Goal: Task Accomplishment & Management: Use online tool/utility

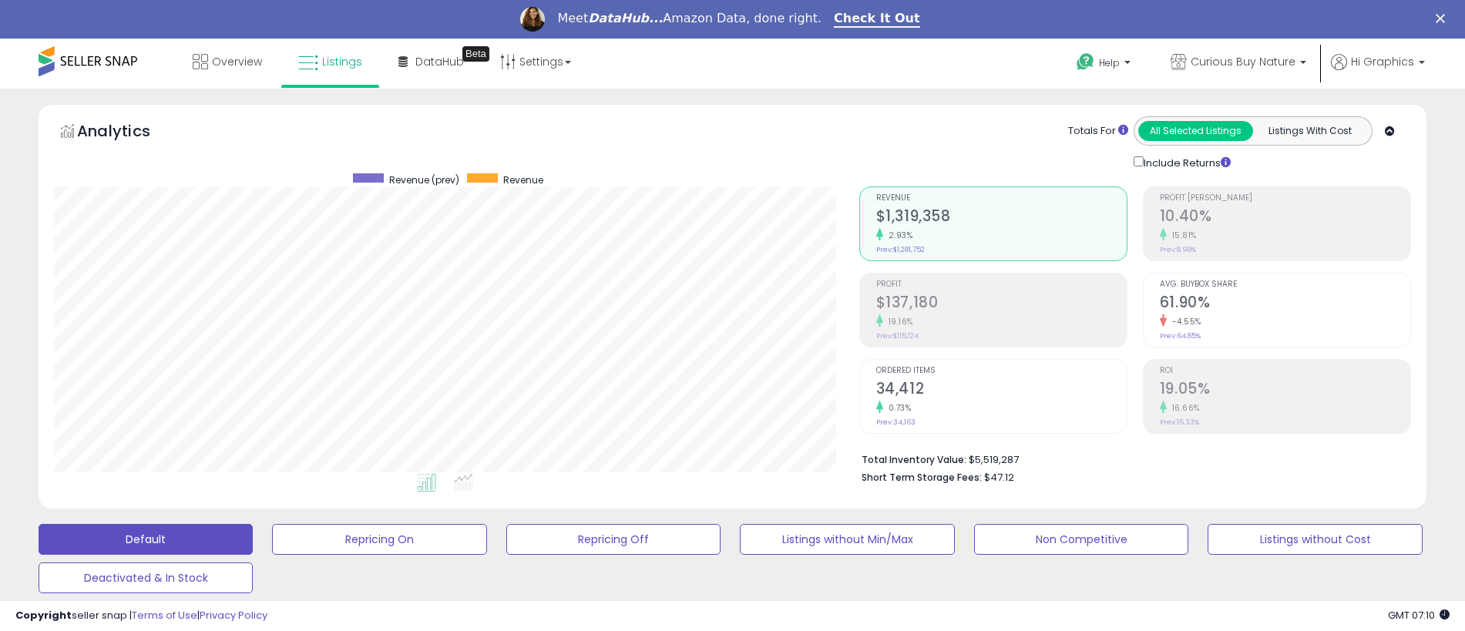
scroll to position [316, 806]
click at [1246, 62] on span "Curious Buy Nature" at bounding box center [1243, 61] width 105 height 15
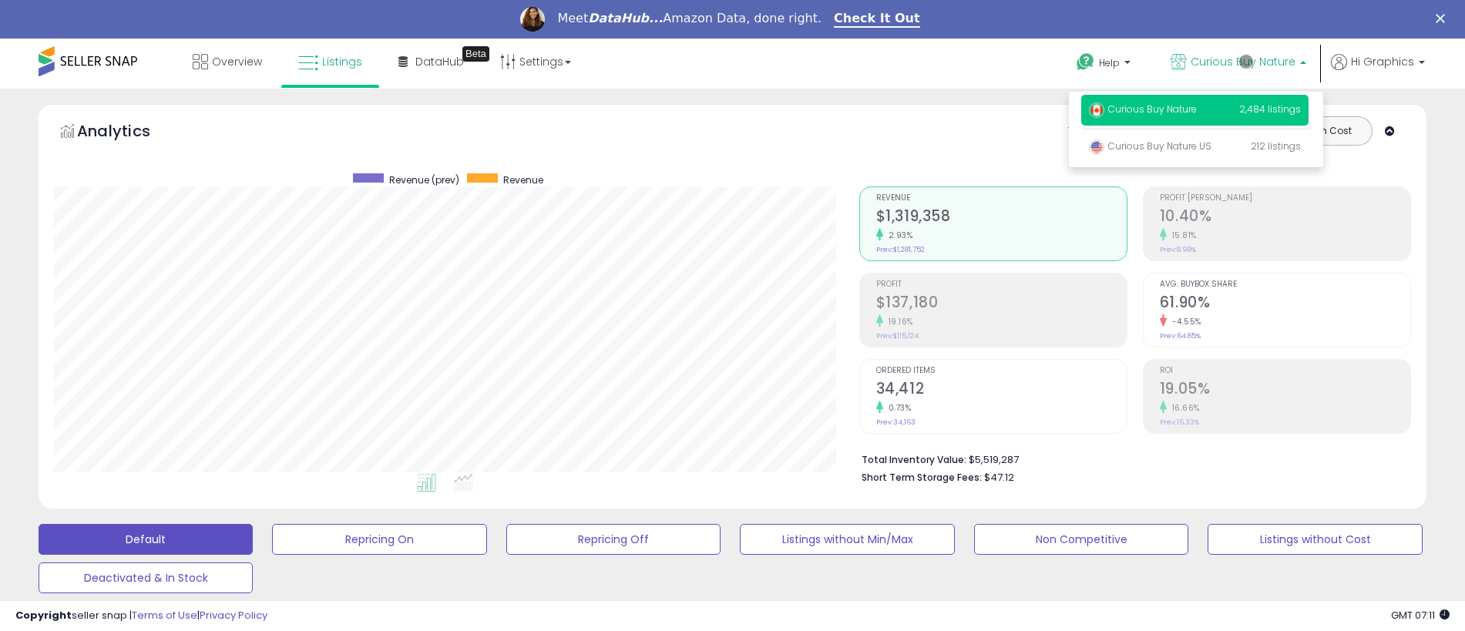
click at [1198, 112] on p "Curious Buy Nature 2,484 listings" at bounding box center [1195, 110] width 227 height 31
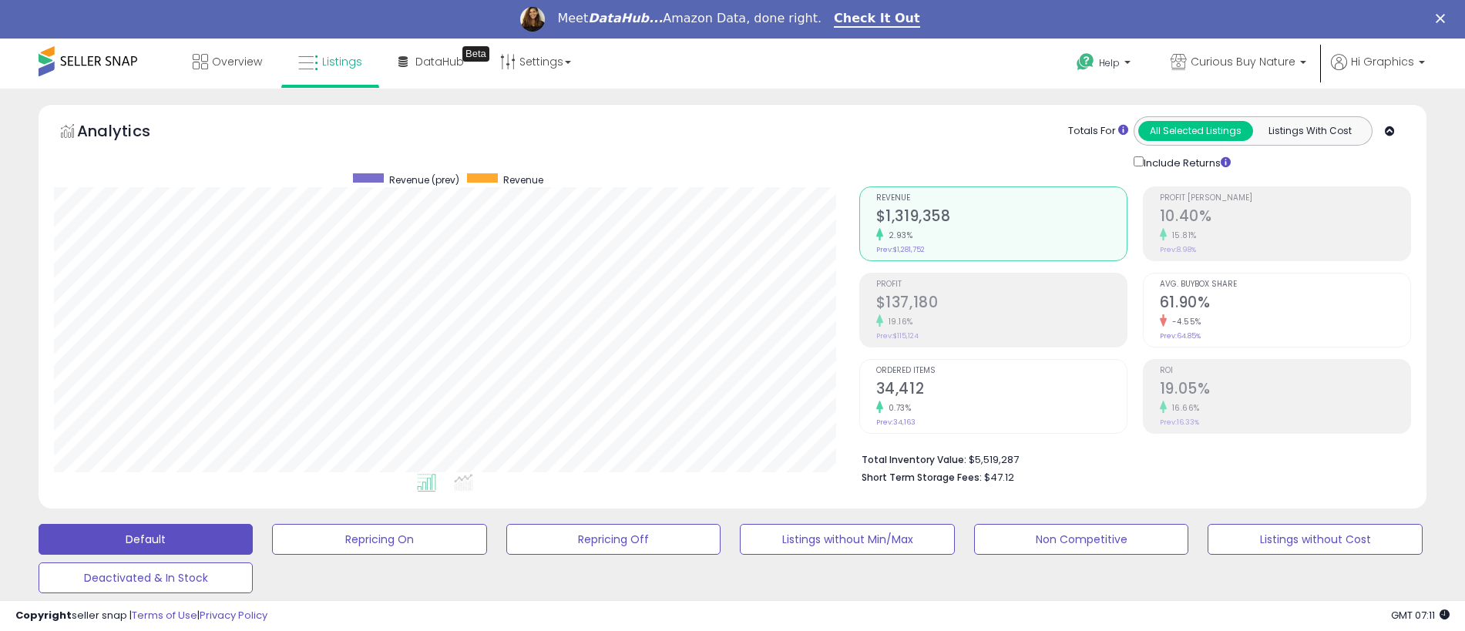
scroll to position [422, 0]
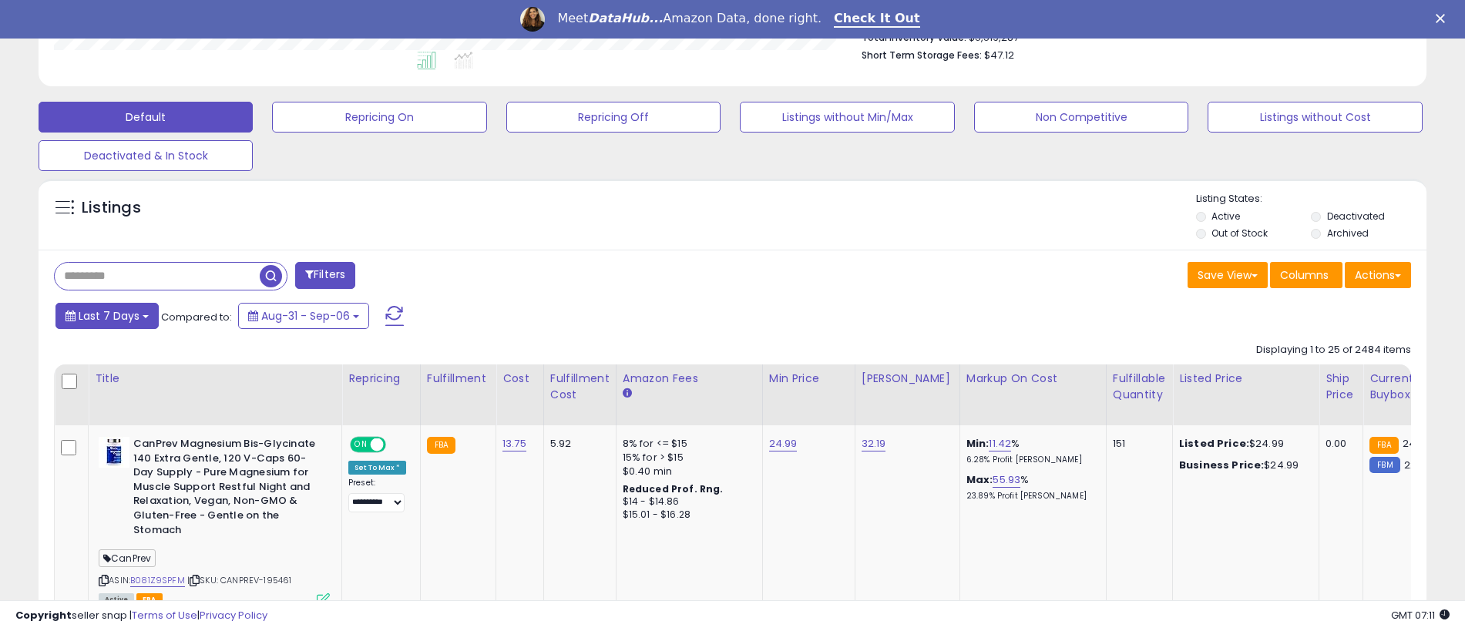
click at [106, 315] on span "Last 7 Days" at bounding box center [109, 315] width 61 height 15
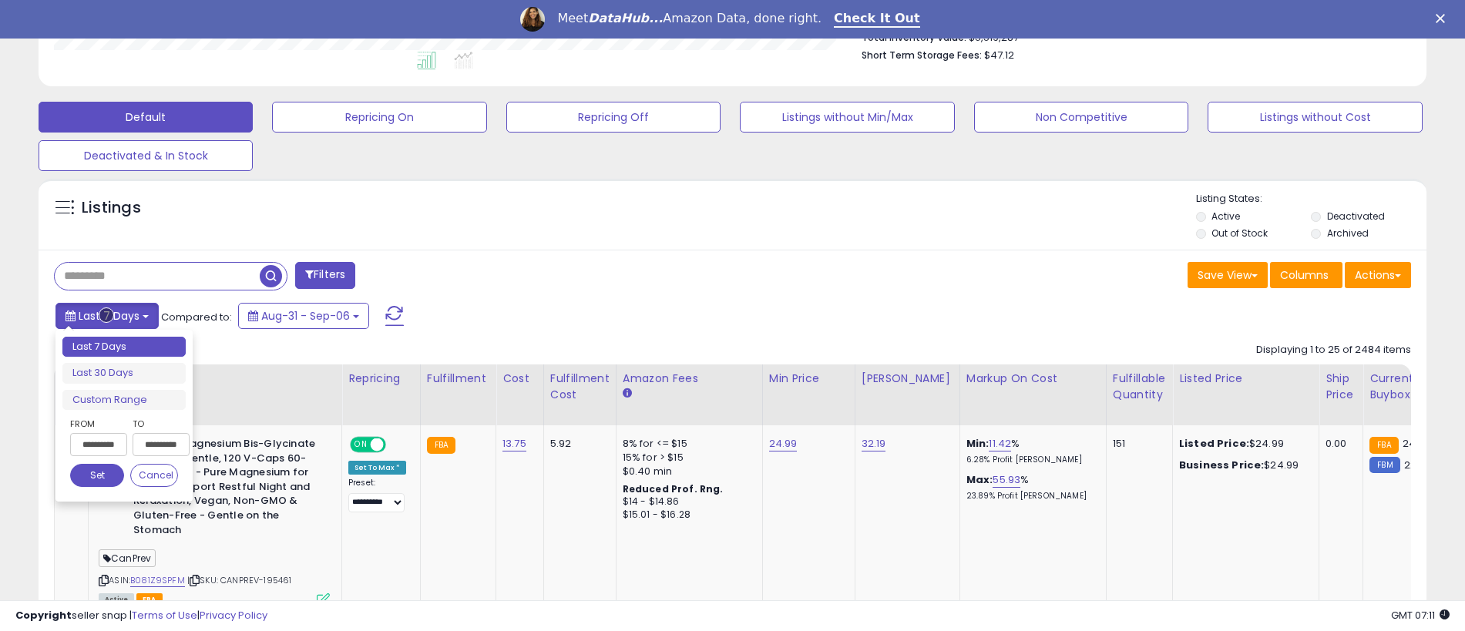
type input "**********"
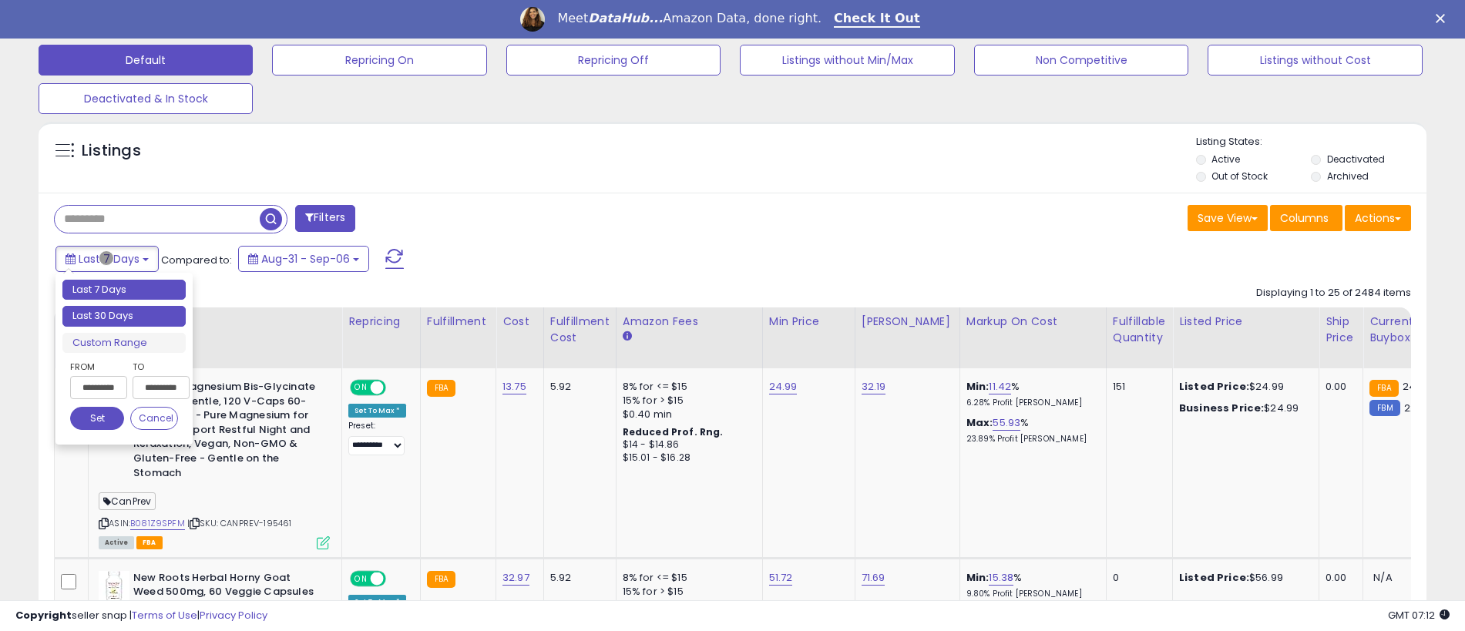
click at [124, 316] on li "Last 30 Days" at bounding box center [123, 316] width 123 height 21
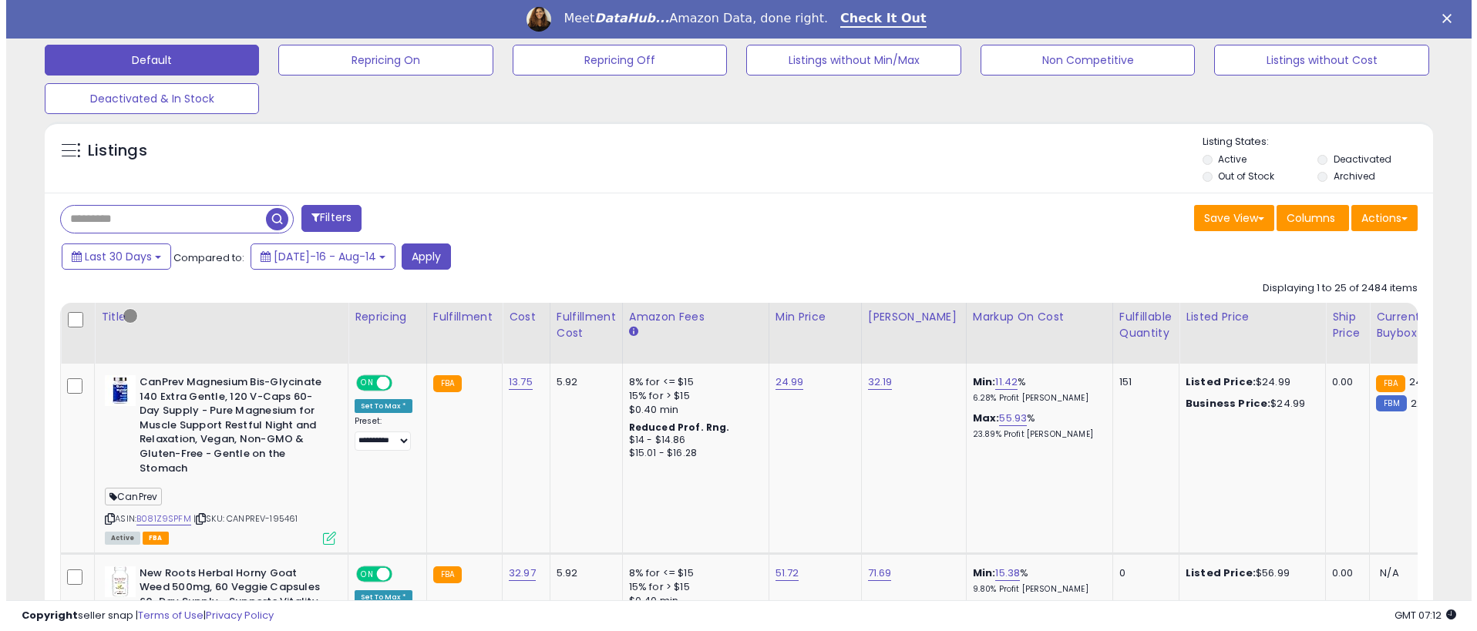
scroll to position [382, 0]
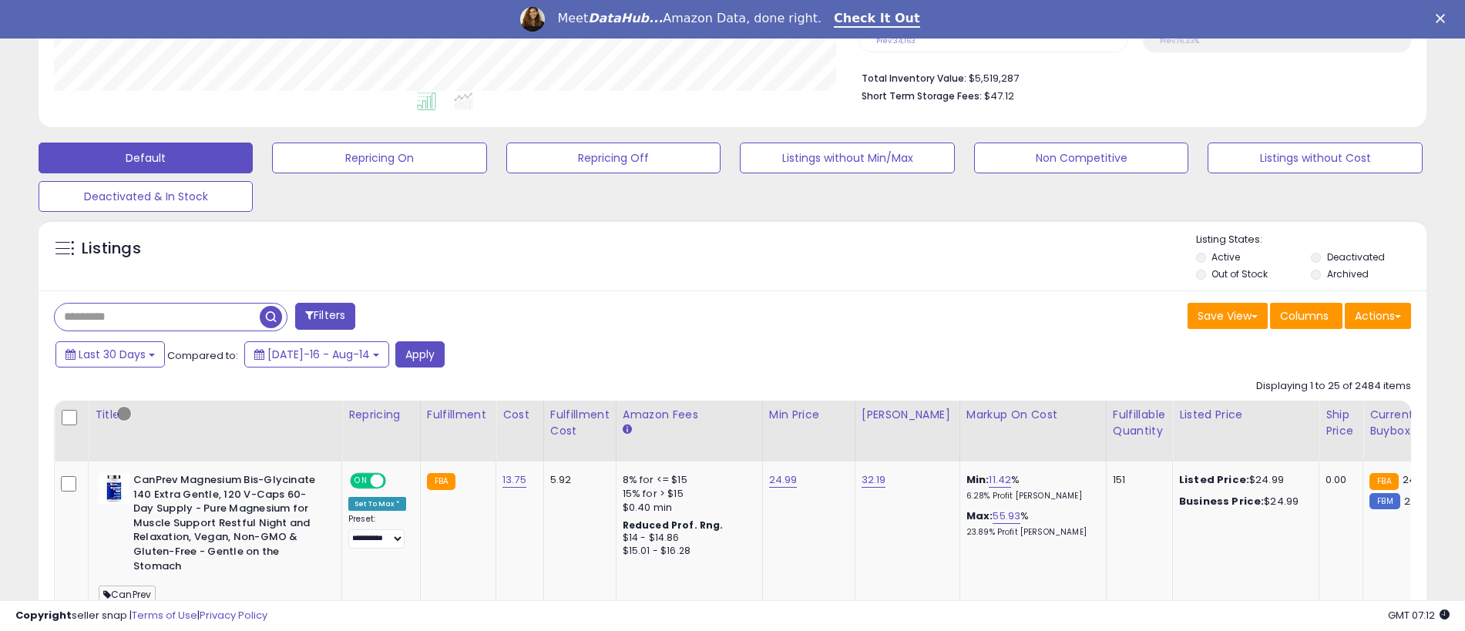
click at [327, 316] on button "Filters" at bounding box center [325, 316] width 60 height 27
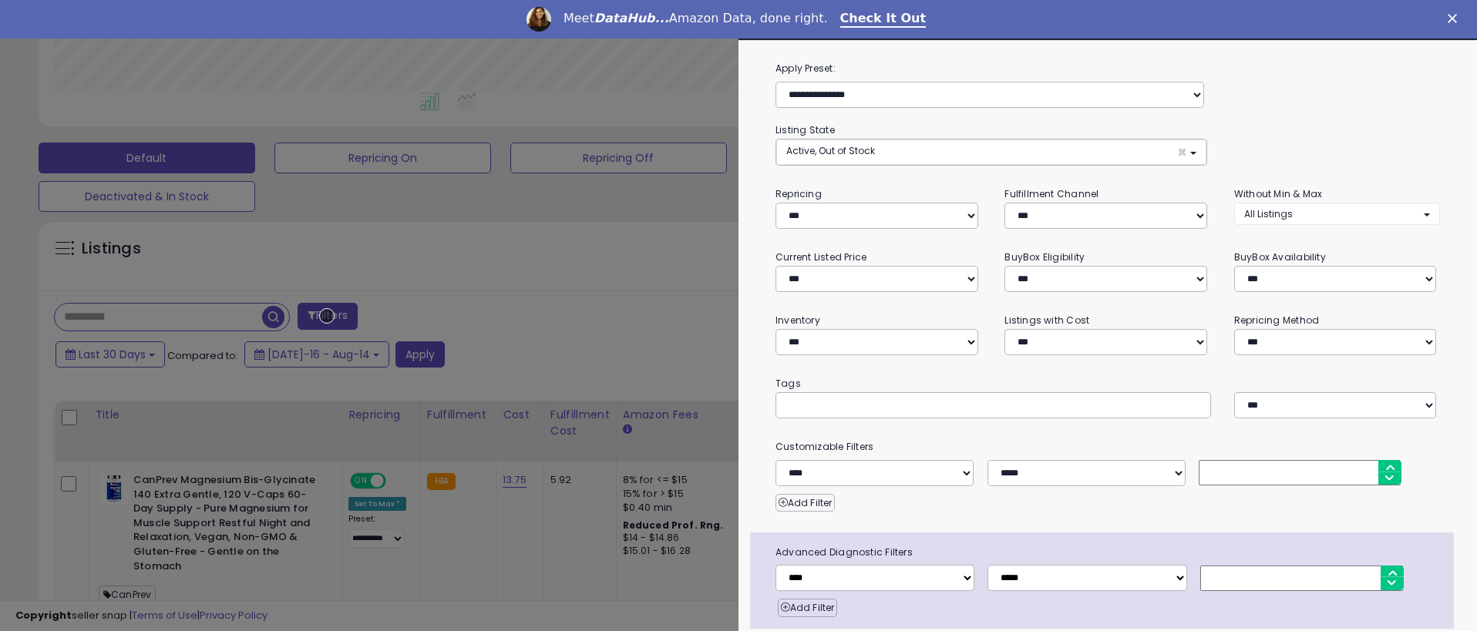
scroll to position [61, 0]
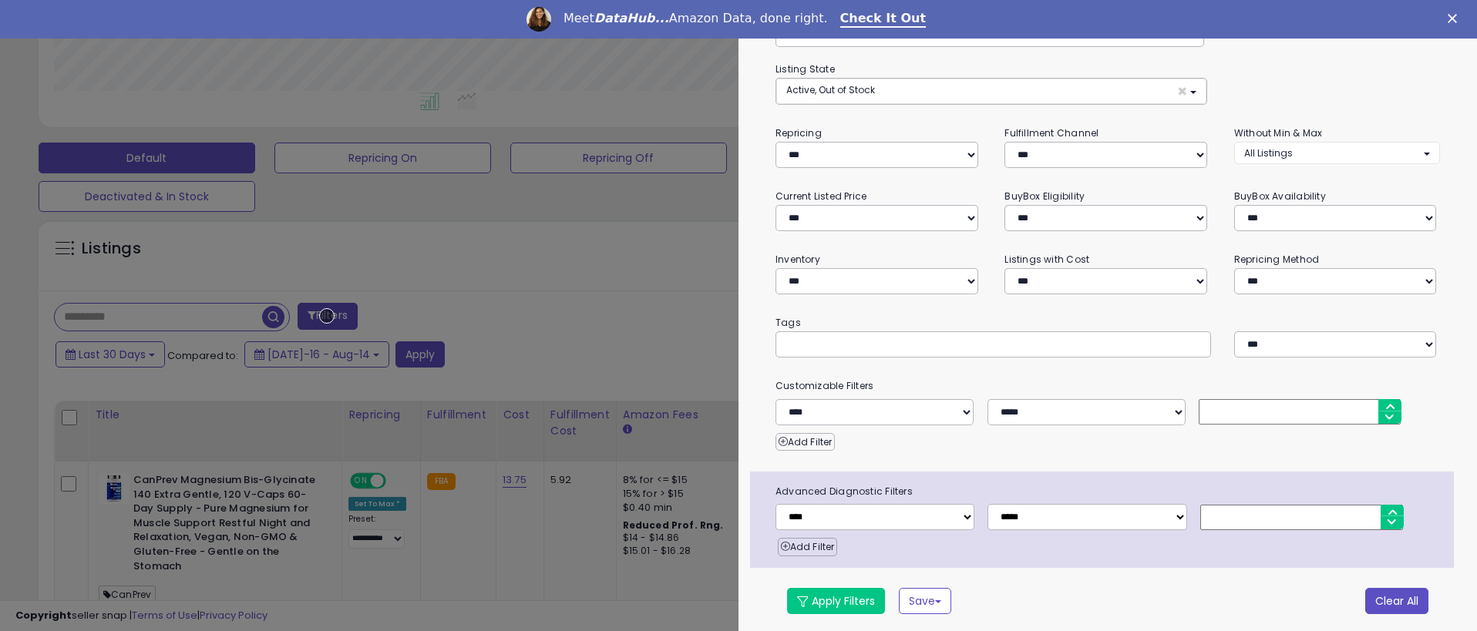
click at [1385, 598] on button "Clear All" at bounding box center [1396, 601] width 63 height 26
select select "*"
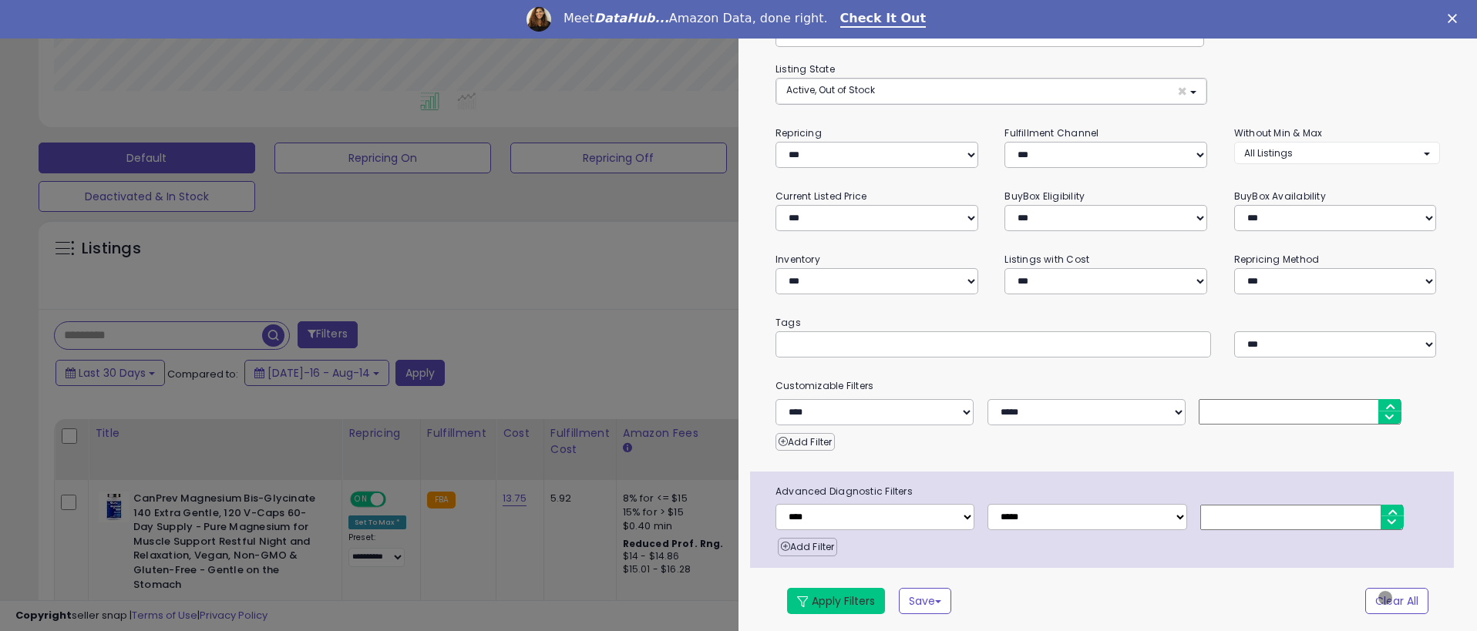
click at [836, 598] on button "Apply Filters" at bounding box center [836, 601] width 98 height 26
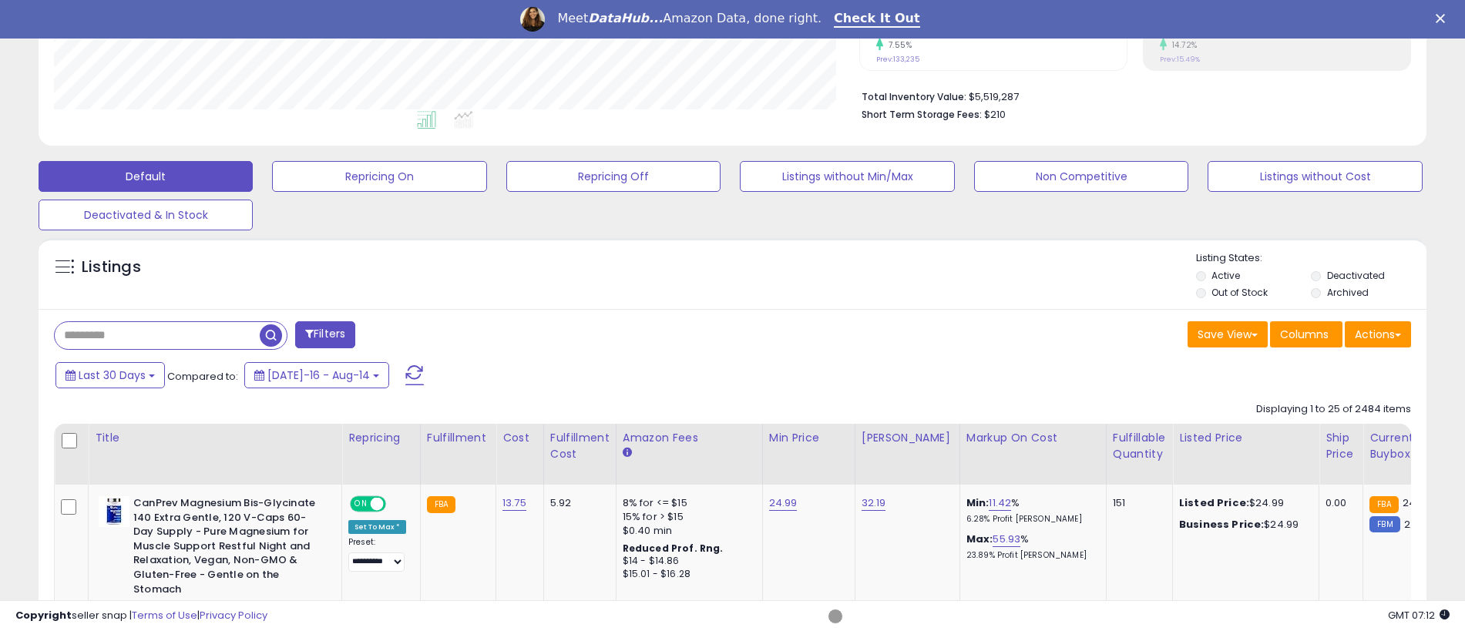
scroll to position [381, 0]
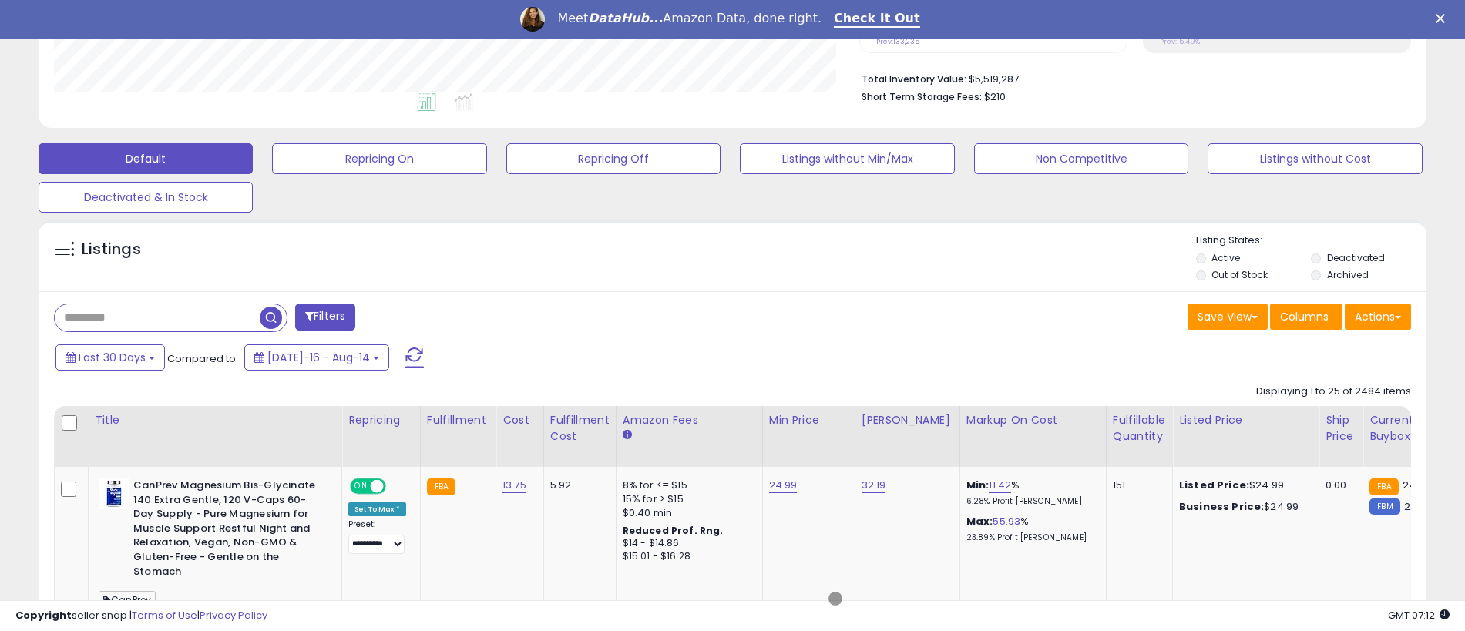
click at [272, 315] on span "button" at bounding box center [271, 318] width 22 height 22
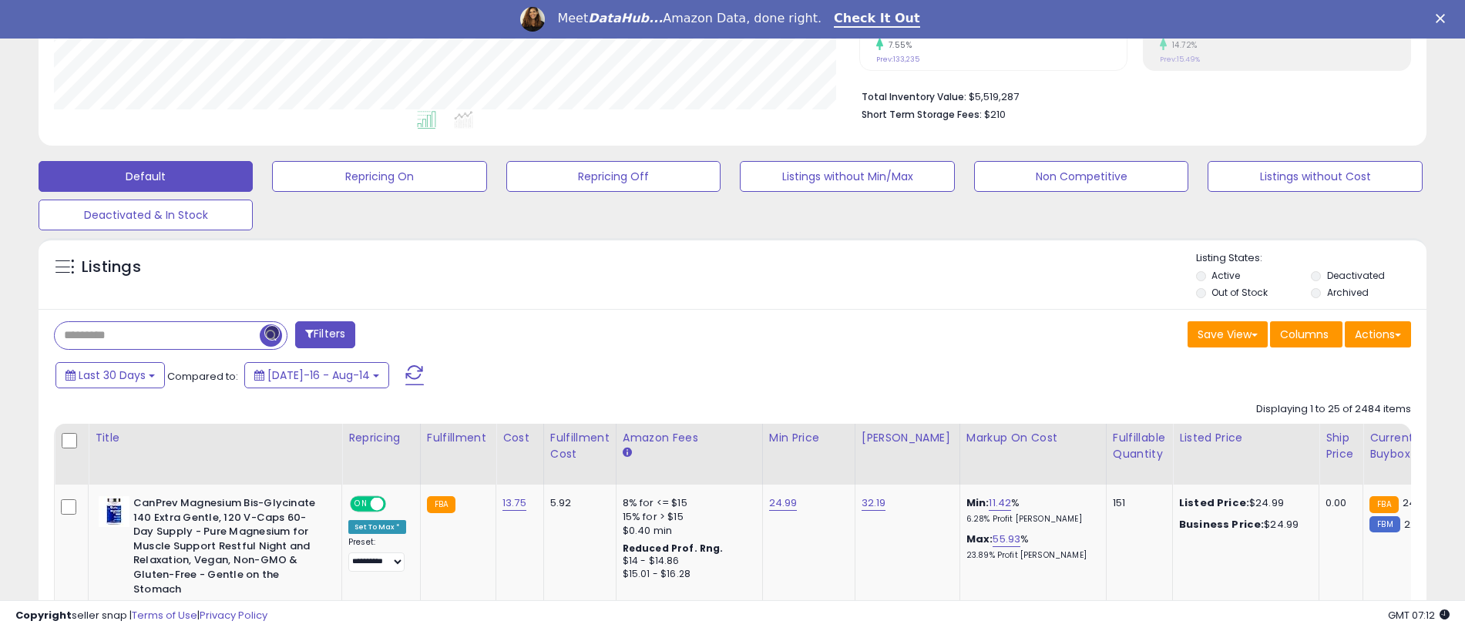
scroll to position [382, 0]
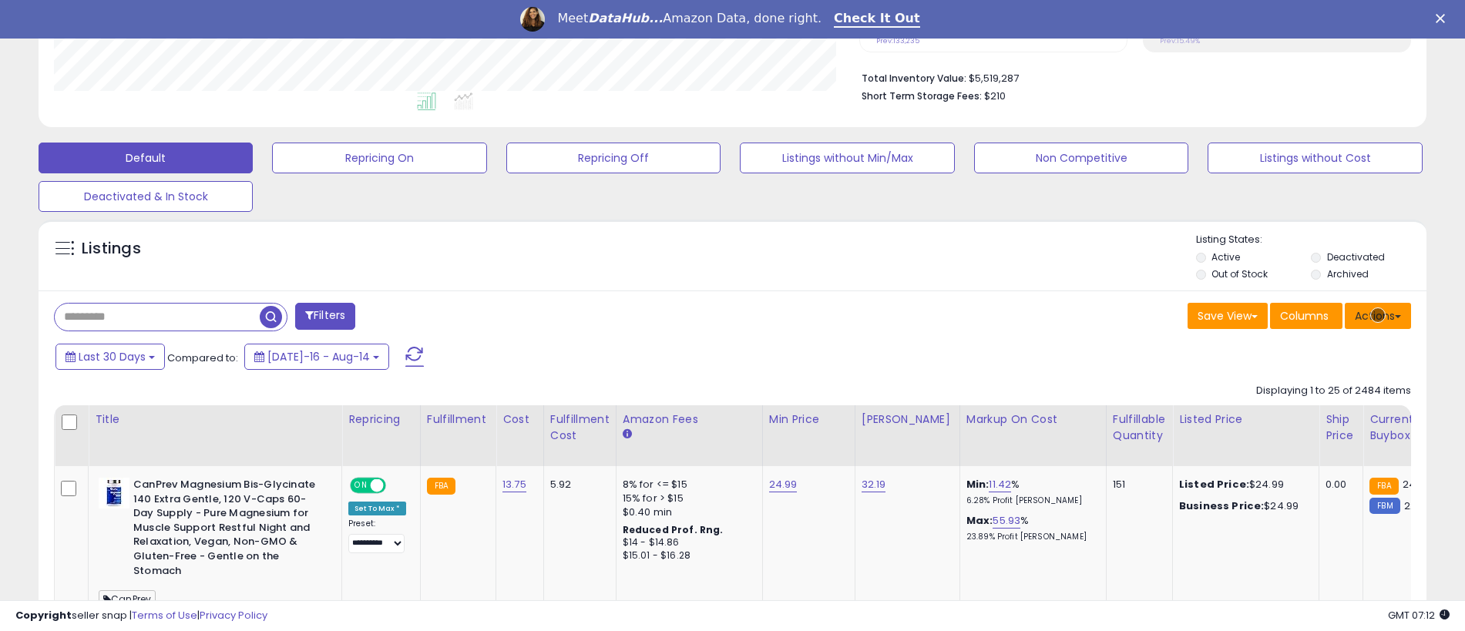
click at [1378, 315] on button "Actions" at bounding box center [1378, 316] width 66 height 26
click at [1315, 414] on link "Export All Columns" at bounding box center [1315, 414] width 169 height 24
